Goal: Transaction & Acquisition: Purchase product/service

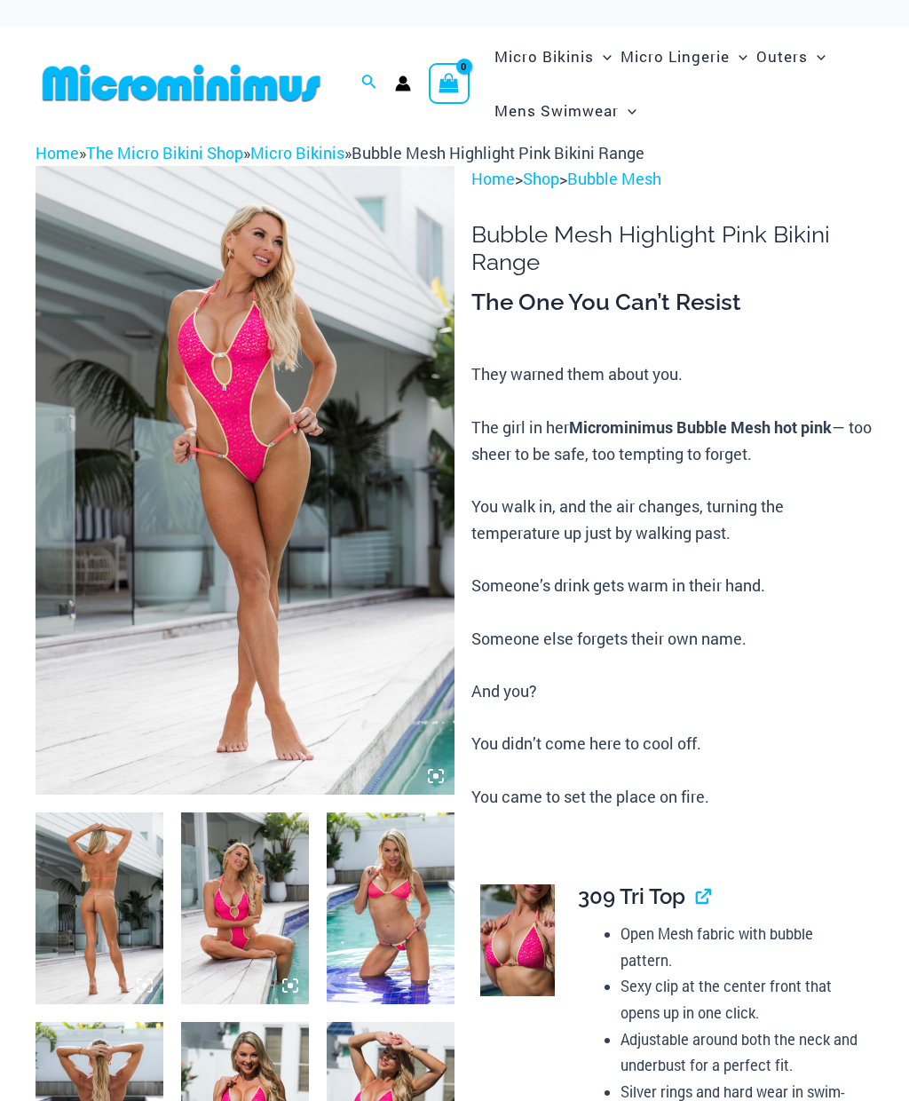
scroll to position [240, 0]
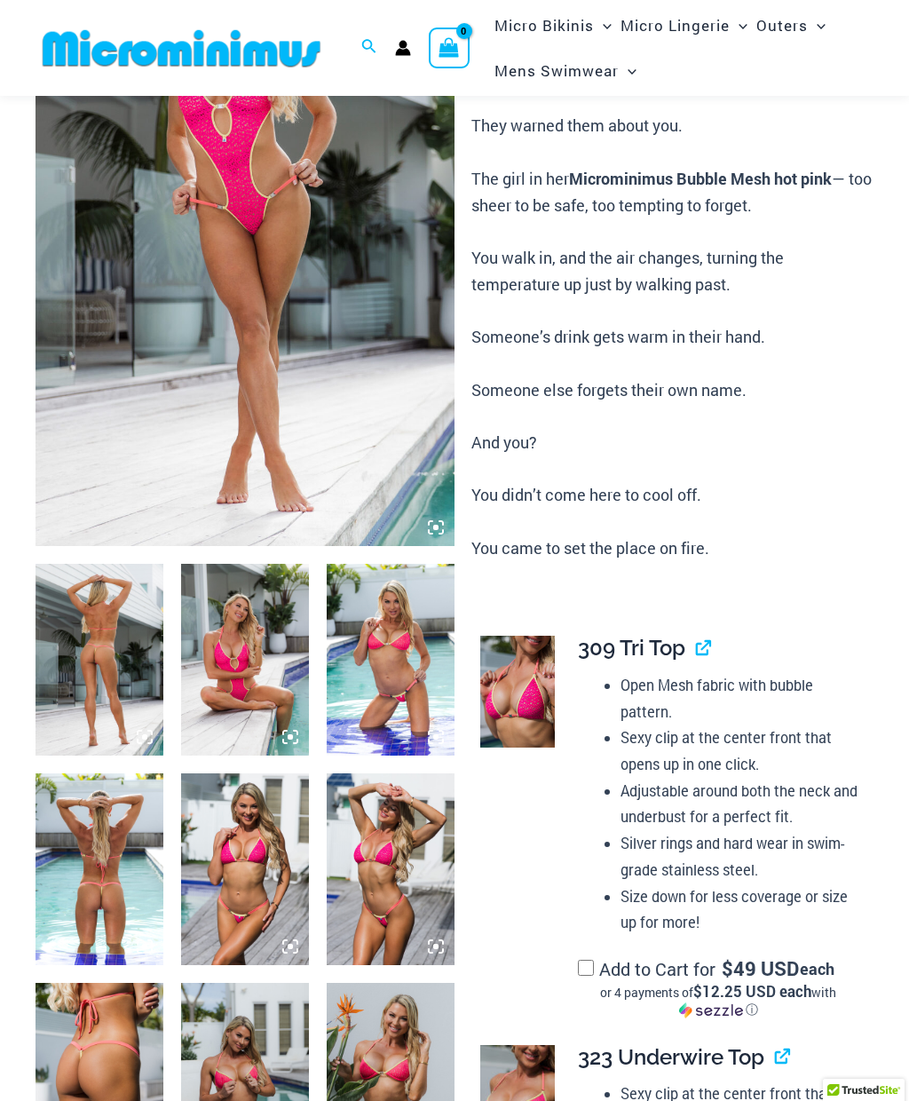
click at [247, 564] on img at bounding box center [245, 660] width 128 height 192
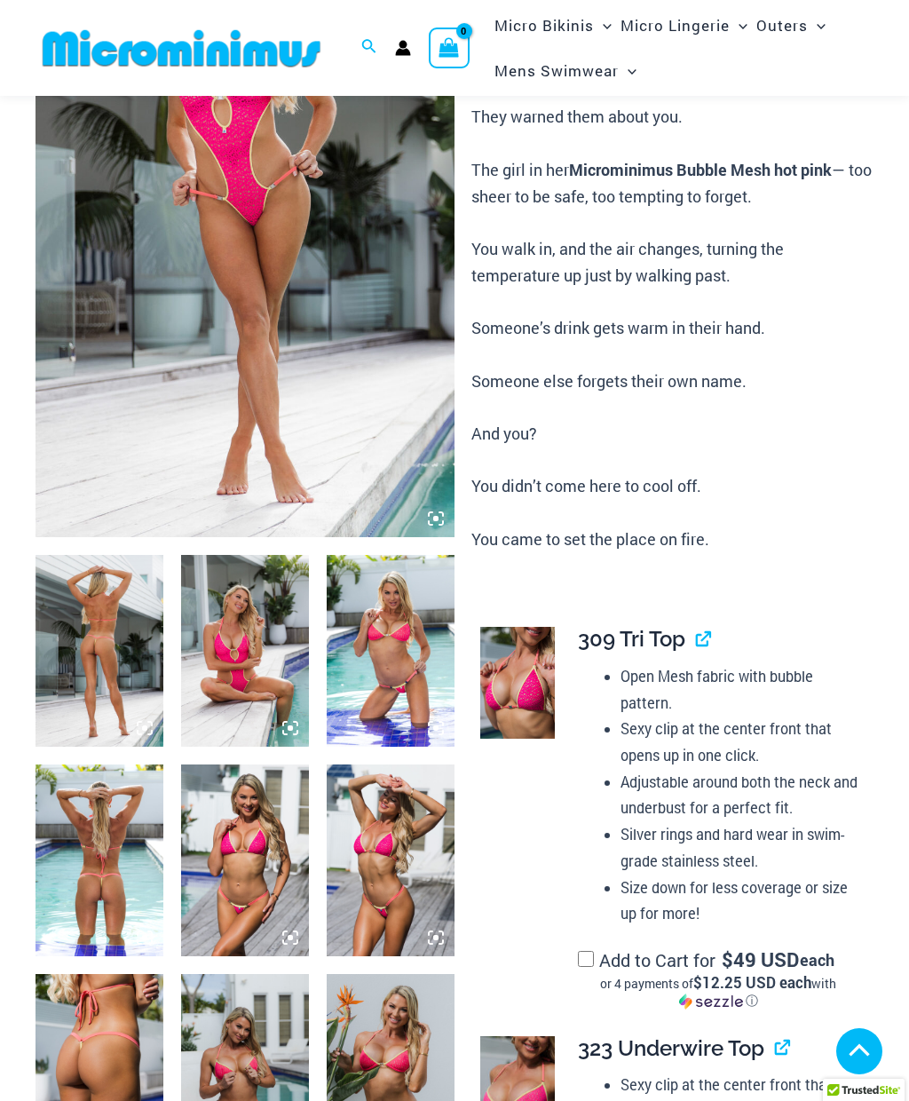
scroll to position [365, 0]
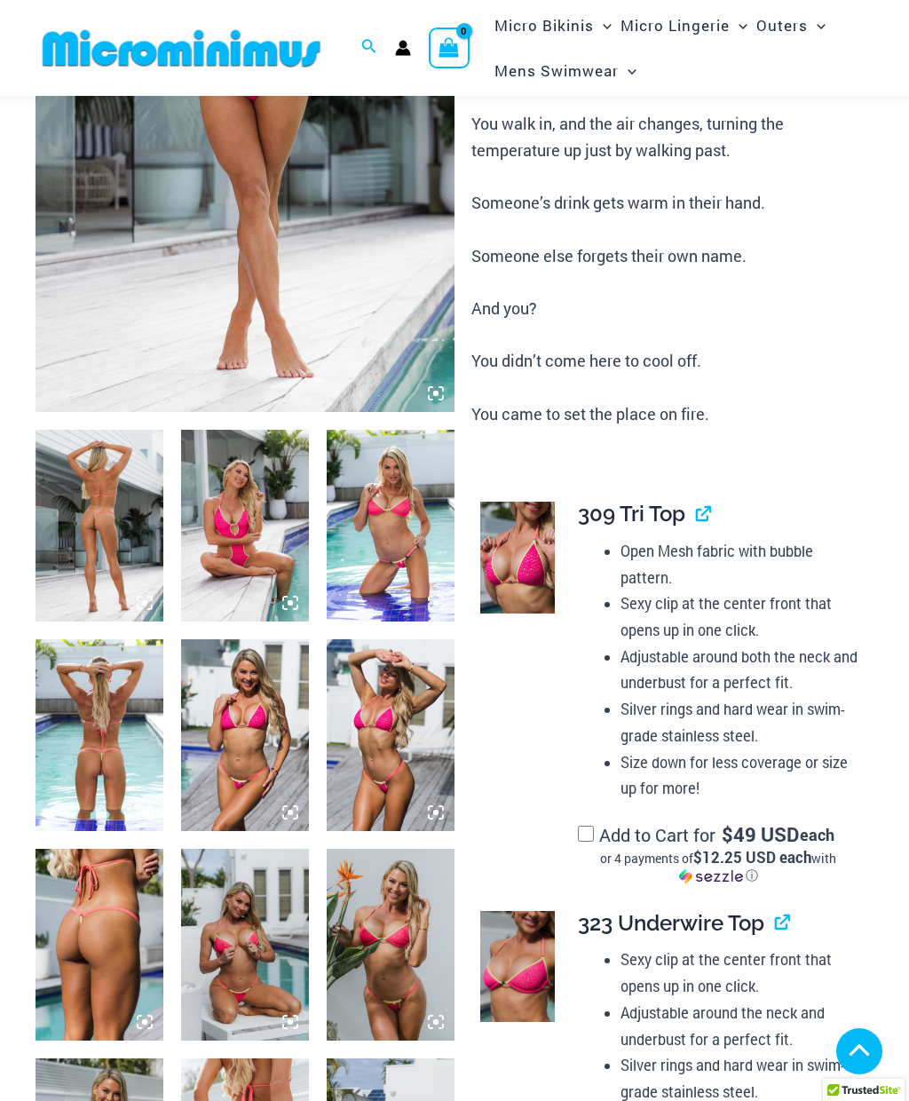
click at [276, 594] on img at bounding box center [245, 526] width 128 height 192
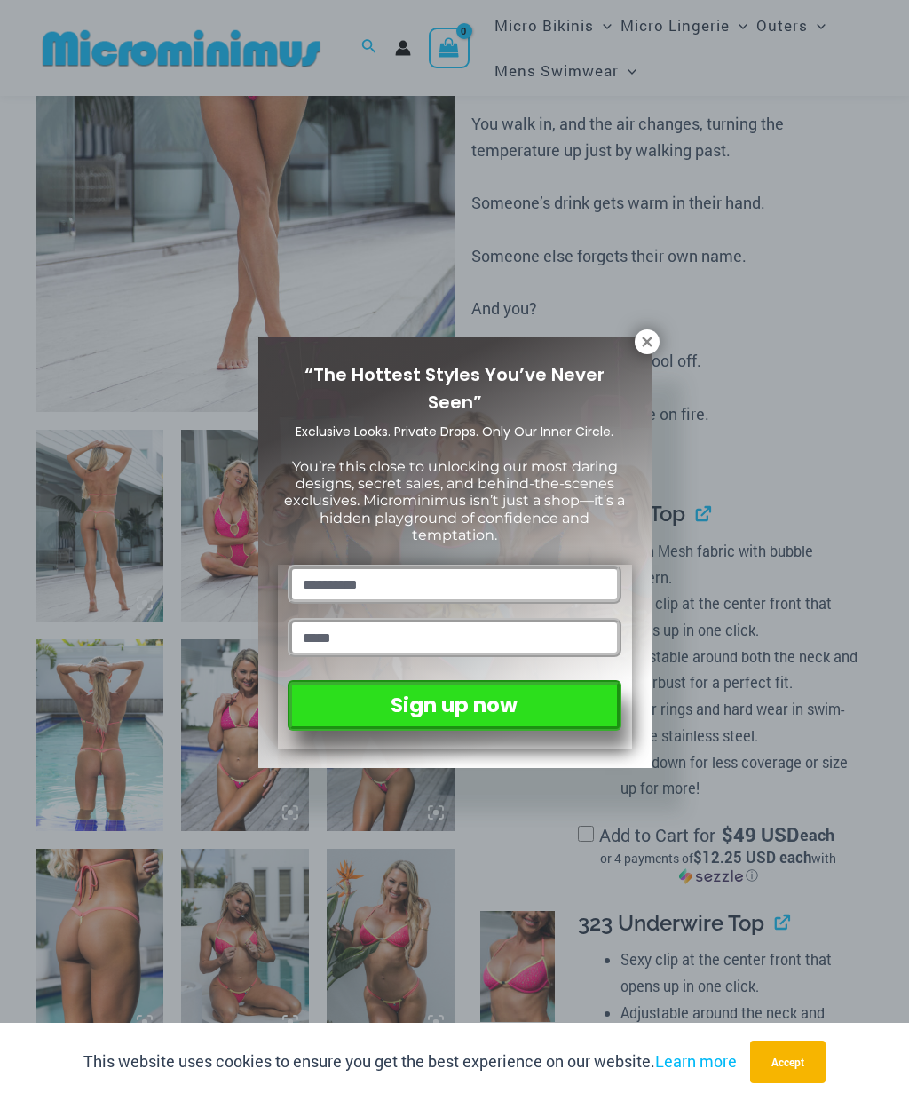
click at [641, 338] on icon at bounding box center [647, 342] width 16 height 16
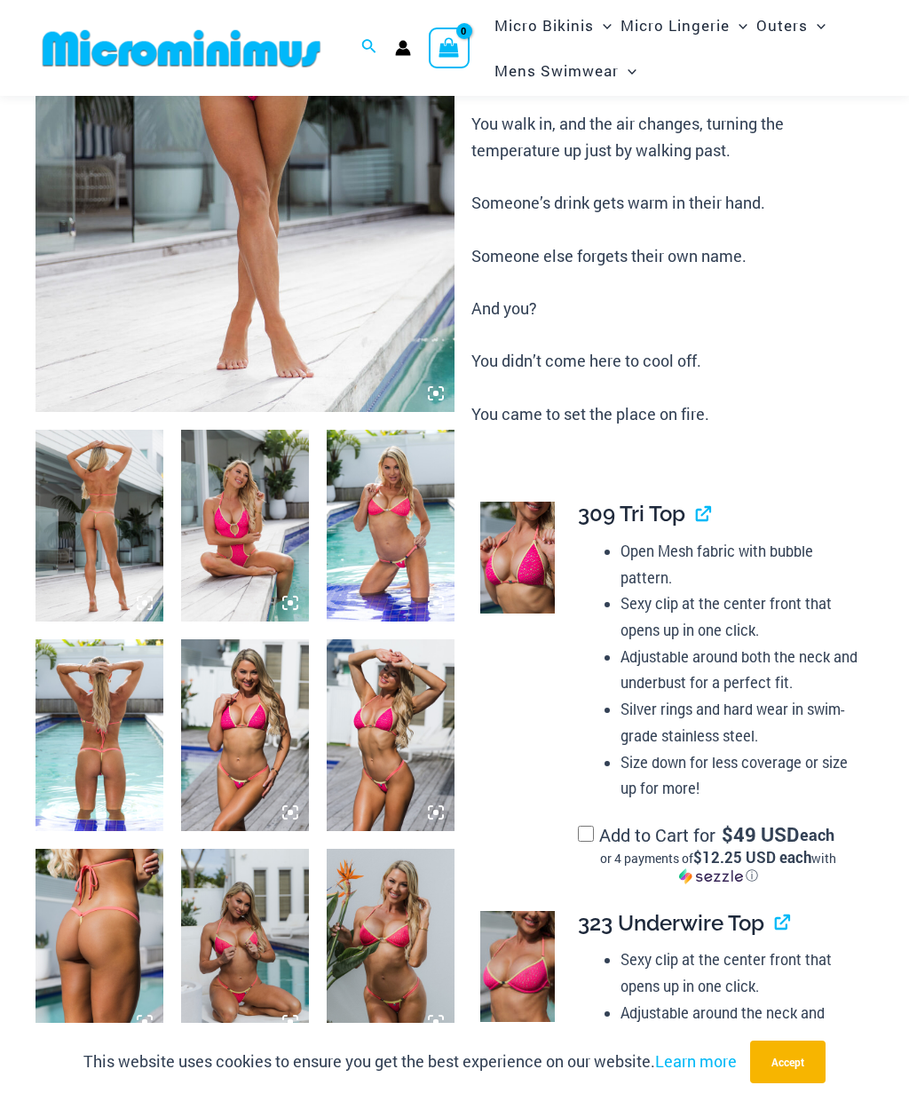
click at [260, 531] on img at bounding box center [245, 526] width 128 height 192
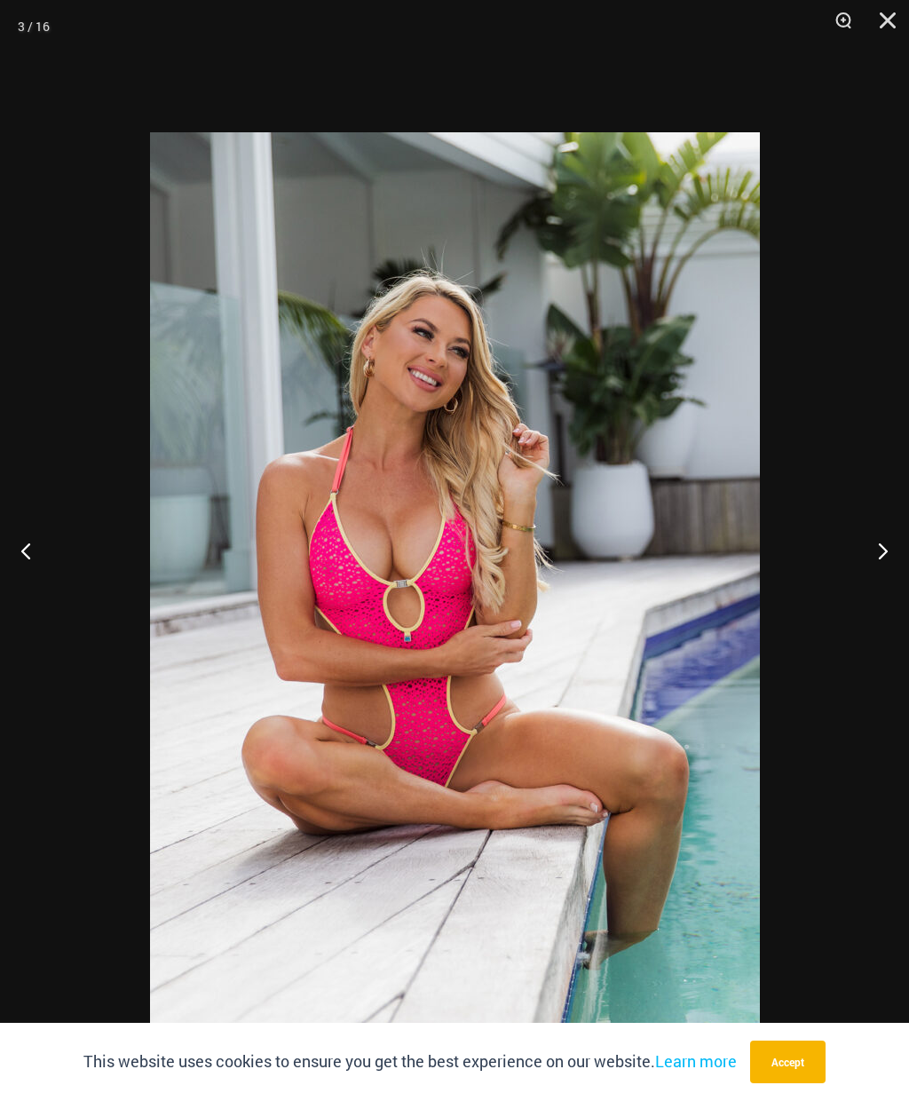
click at [885, 36] on button "Close" at bounding box center [881, 26] width 44 height 53
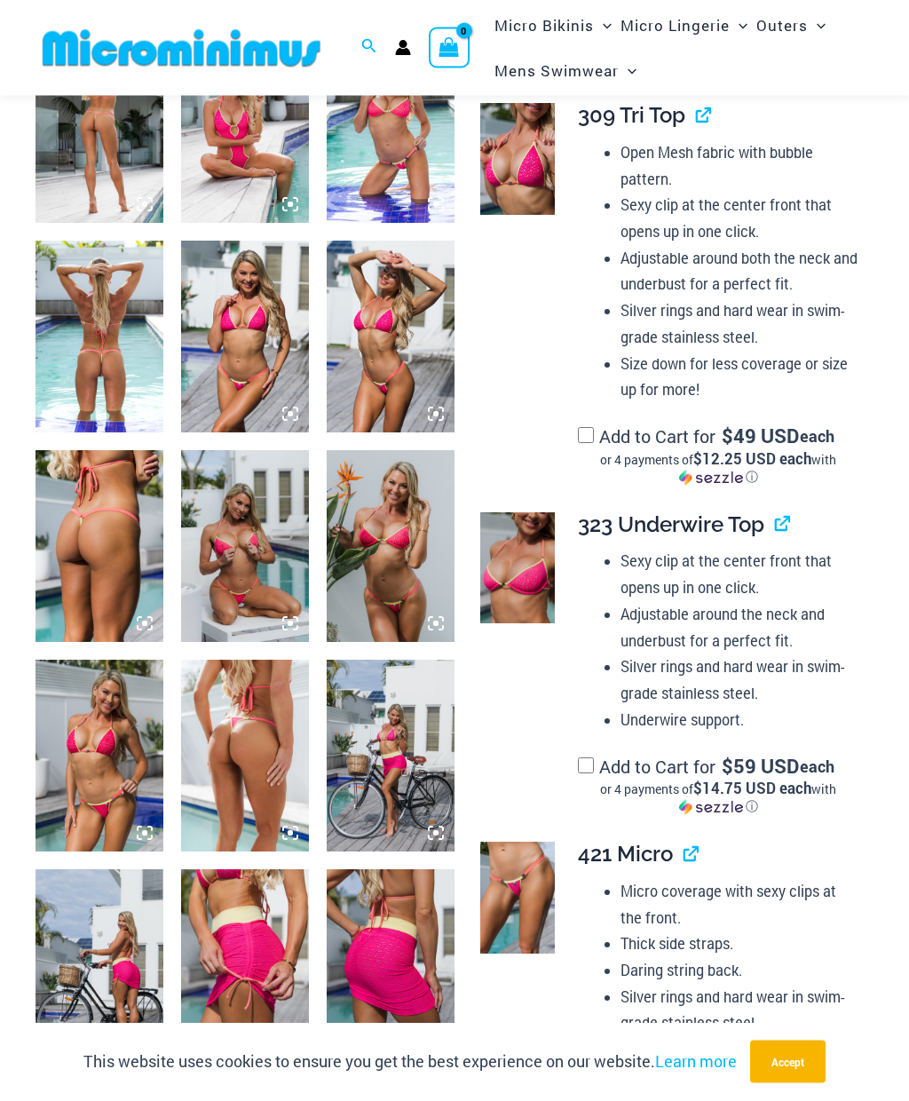
scroll to position [760, 0]
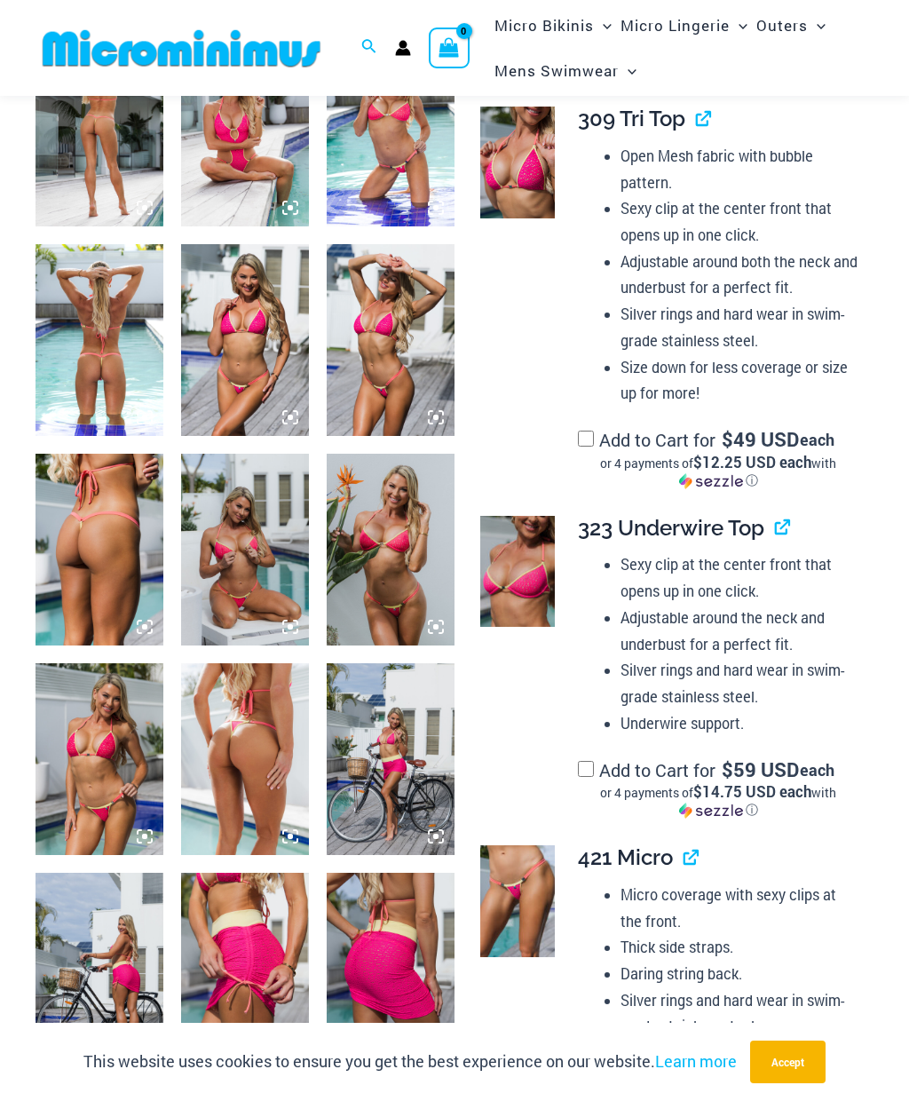
click at [502, 562] on img at bounding box center [517, 572] width 75 height 112
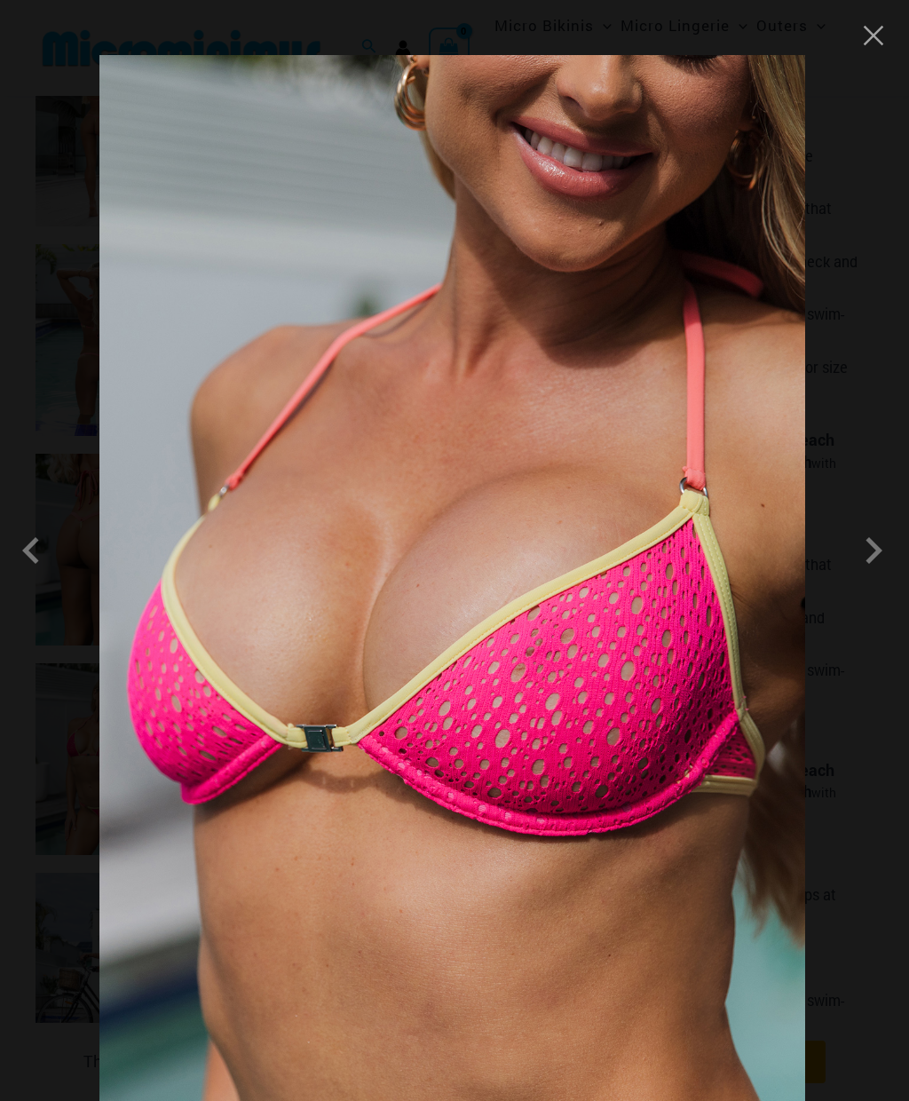
click at [869, 567] on span at bounding box center [873, 550] width 53 height 53
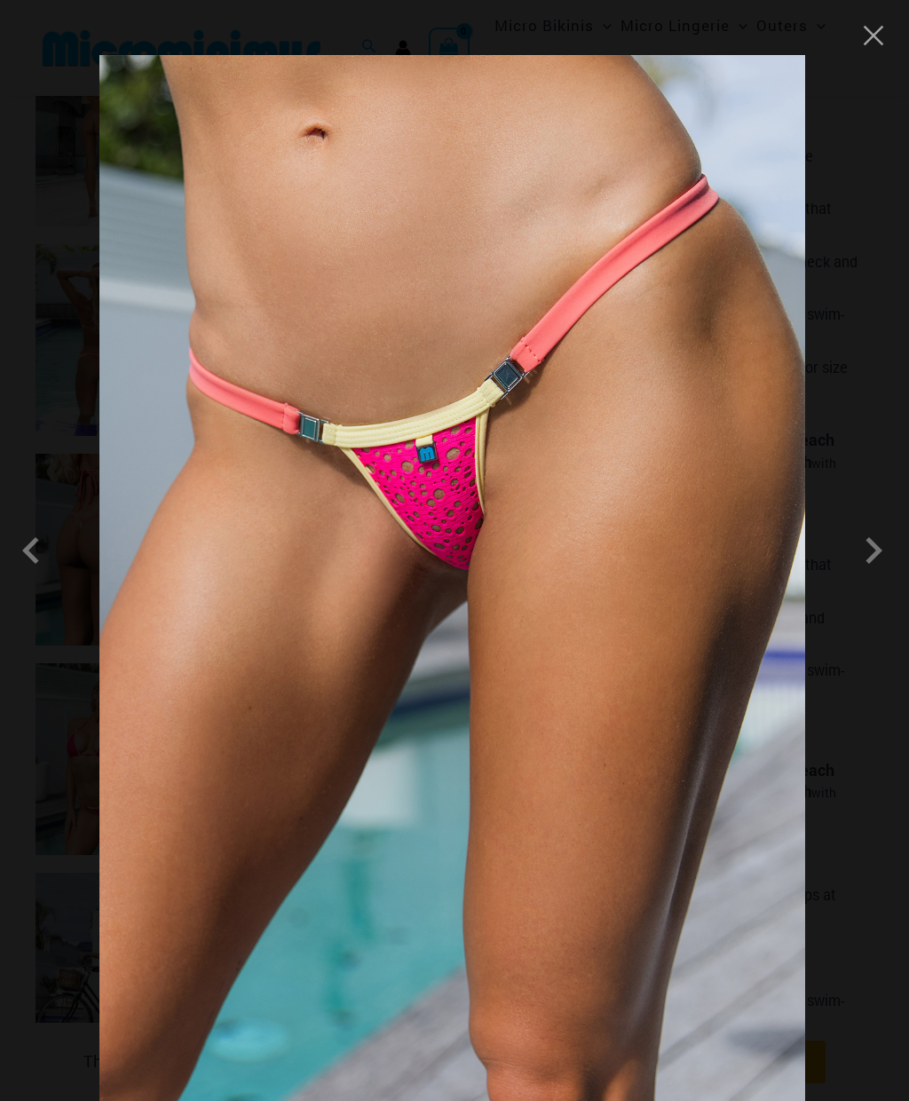
click at [879, 59] on div at bounding box center [454, 550] width 909 height 1101
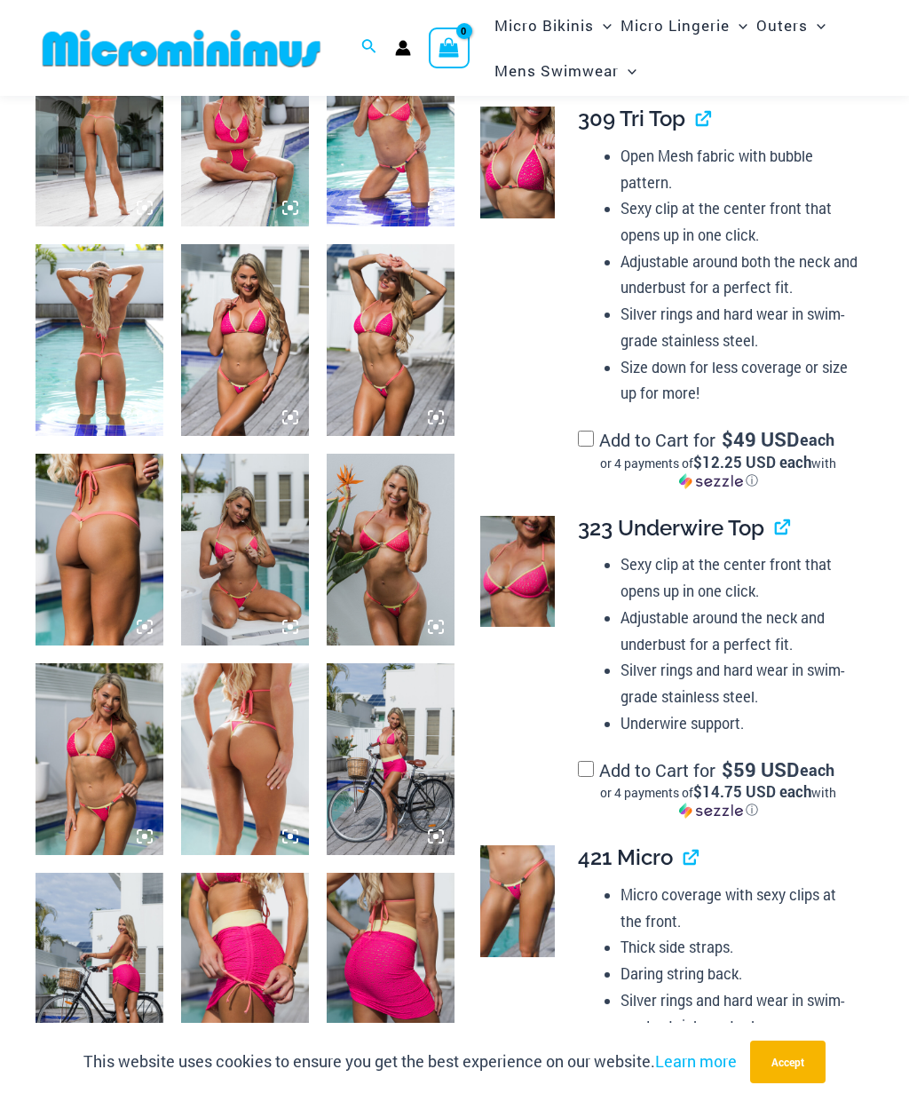
click at [494, 182] on img at bounding box center [517, 163] width 75 height 112
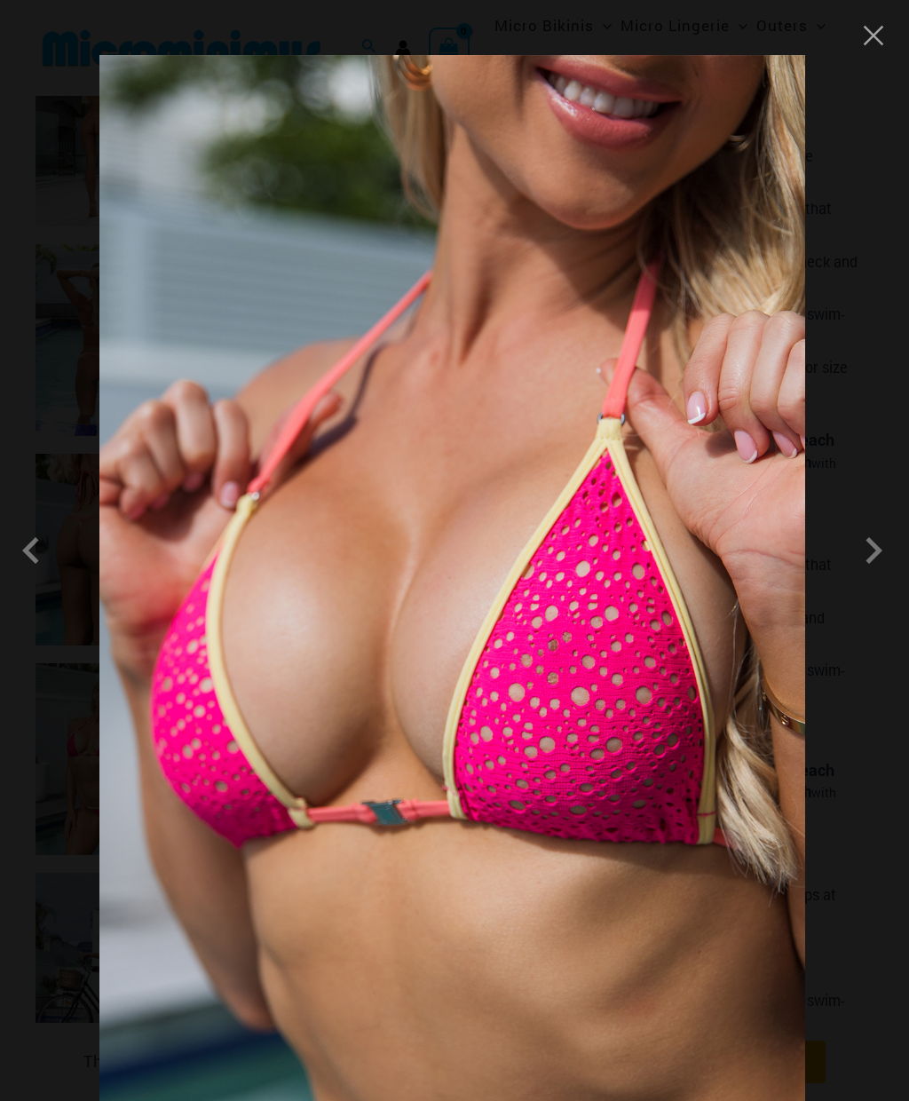
click at [873, 45] on button "Close" at bounding box center [873, 35] width 27 height 27
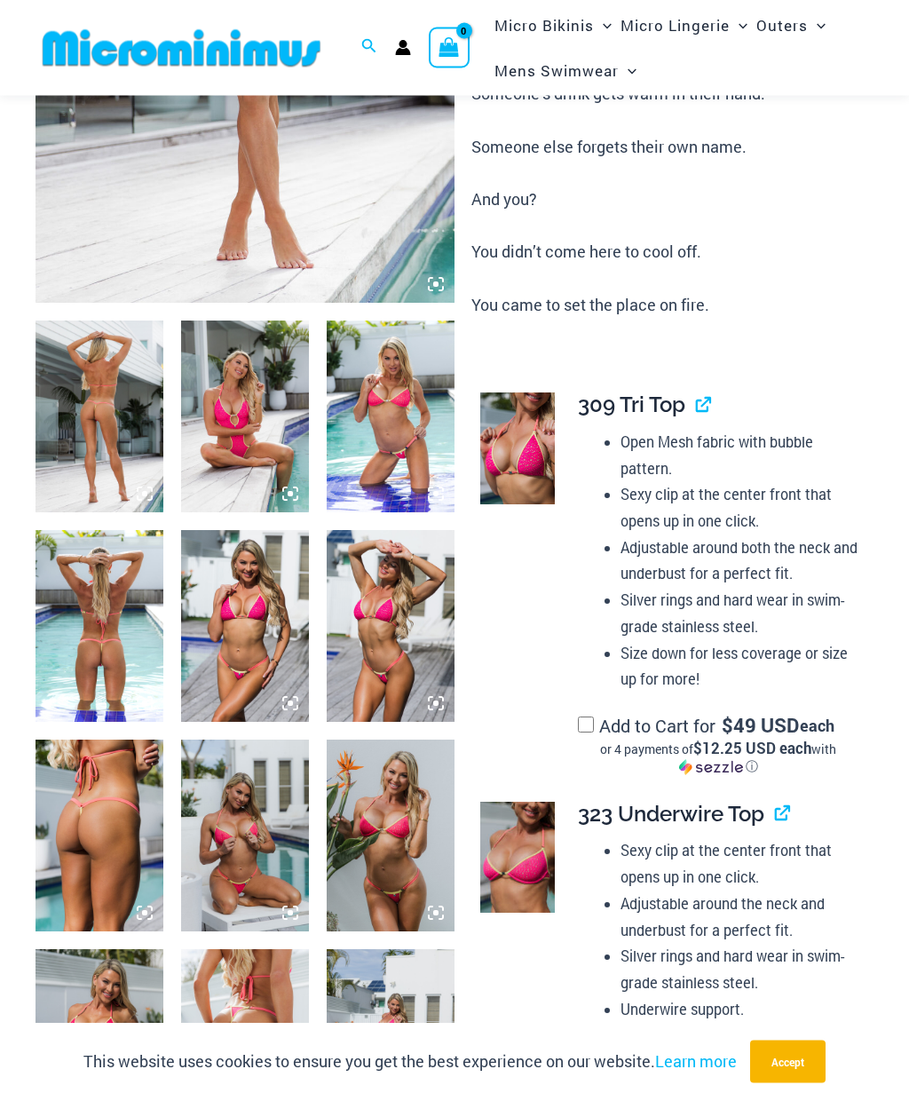
scroll to position [0, 0]
